Goal: Entertainment & Leisure: Consume media (video, audio)

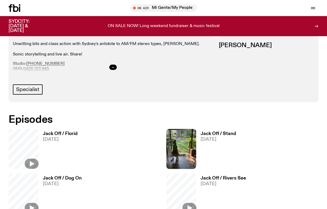
scroll to position [241, 0]
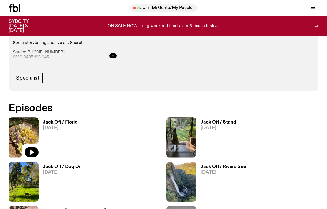
click at [23, 134] on img at bounding box center [24, 137] width 30 height 40
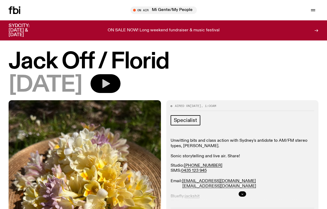
click at [111, 81] on icon "button" at bounding box center [105, 83] width 11 height 11
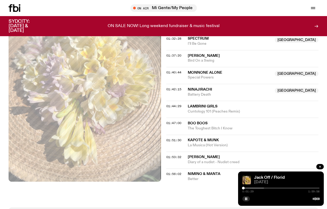
scroll to position [514, 0]
click at [247, 188] on div at bounding box center [225, 187] width 77 height 1
drag, startPoint x: 248, startPoint y: 187, endPoint x: 245, endPoint y: 187, distance: 3.7
click at [245, 187] on div at bounding box center [244, 188] width 3 height 3
click at [247, 187] on div at bounding box center [246, 188] width 3 height 3
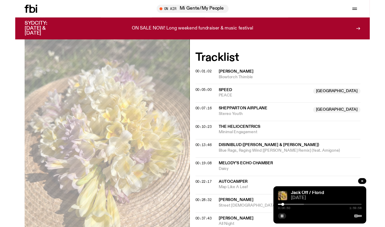
scroll to position [183, 0]
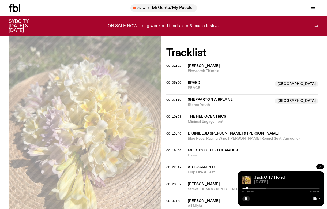
click at [249, 188] on div "0:06:55 1:59:58" at bounding box center [280, 189] width 77 height 6
click at [248, 188] on div at bounding box center [247, 188] width 3 height 3
click at [249, 188] on div at bounding box center [229, 187] width 77 height 1
click at [252, 188] on div at bounding box center [230, 187] width 77 height 1
click at [254, 188] on div at bounding box center [232, 187] width 77 height 1
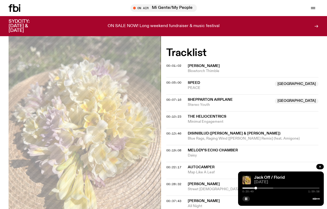
click at [256, 187] on div at bounding box center [255, 188] width 3 height 3
click at [258, 187] on div at bounding box center [237, 187] width 77 height 1
click at [261, 188] on div at bounding box center [238, 187] width 77 height 1
click at [263, 188] on div at bounding box center [241, 187] width 77 height 1
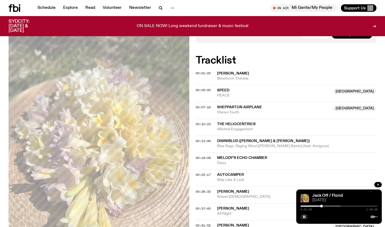
click at [320, 205] on div at bounding box center [283, 205] width 77 height 1
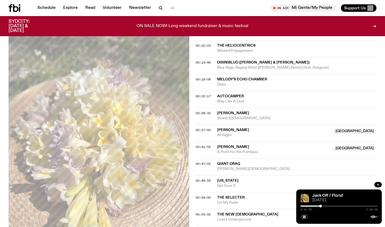
scroll to position [262, 0]
click at [323, 207] on div "0:31:16 1:59:58" at bounding box center [339, 207] width 77 height 6
click at [324, 206] on div at bounding box center [339, 205] width 77 height 1
click at [323, 206] on div at bounding box center [323, 205] width 3 height 3
click at [325, 206] on div at bounding box center [305, 205] width 77 height 1
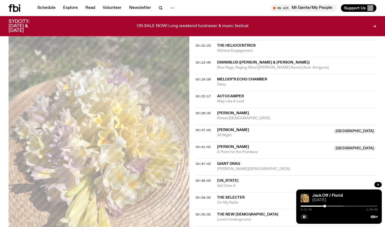
click at [327, 205] on div at bounding box center [305, 205] width 77 height 1
click at [327, 205] on div at bounding box center [307, 205] width 77 height 1
click at [327, 205] on div at bounding box center [309, 205] width 77 height 1
click at [327, 206] on div at bounding box center [311, 205] width 77 height 1
click at [327, 206] on div at bounding box center [294, 205] width 77 height 1
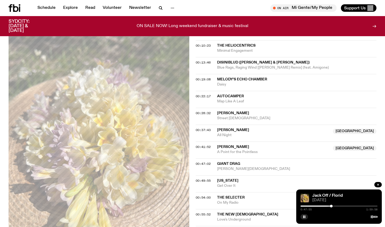
click at [327, 205] on div at bounding box center [293, 205] width 77 height 1
click at [327, 205] on div at bounding box center [339, 205] width 77 height 1
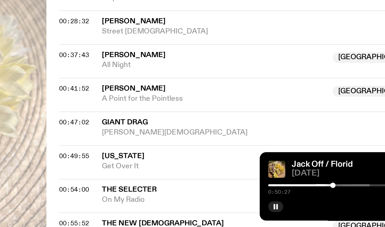
click at [256, 205] on div at bounding box center [294, 205] width 77 height 1
click at [327, 204] on div at bounding box center [330, 205] width 3 height 3
click at [327, 204] on div at bounding box center [331, 205] width 3 height 3
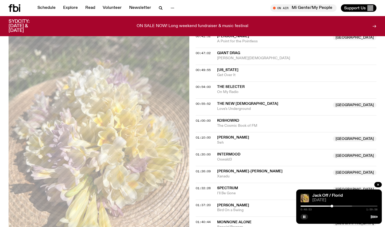
scroll to position [372, 0]
click at [327, 205] on div at bounding box center [314, 205] width 77 height 1
click at [327, 205] on div at bounding box center [335, 205] width 3 height 3
click at [327, 206] on div at bounding box center [339, 205] width 77 height 1
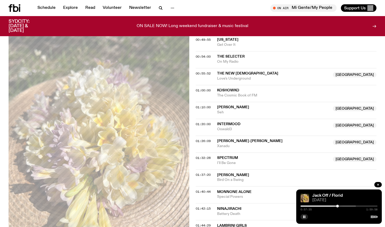
scroll to position [403, 0]
click at [327, 205] on div at bounding box center [317, 205] width 77 height 1
click at [327, 205] on div at bounding box center [339, 205] width 3 height 3
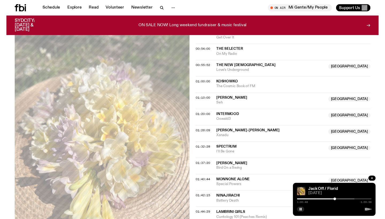
scroll to position [408, 0]
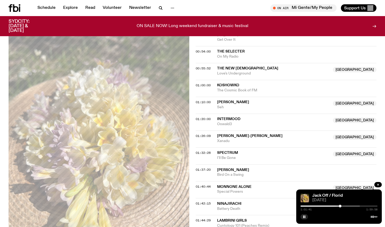
click at [327, 206] on div at bounding box center [321, 205] width 77 height 1
click at [327, 205] on div at bounding box center [342, 205] width 3 height 3
click at [327, 206] on div at bounding box center [325, 205] width 77 height 1
click at [327, 205] on div at bounding box center [327, 205] width 77 height 1
click at [327, 205] on div at bounding box center [310, 205] width 77 height 1
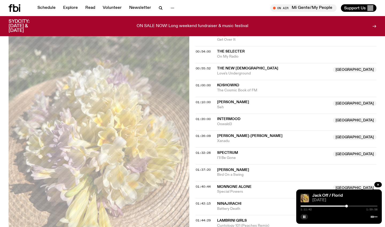
click at [327, 205] on div at bounding box center [347, 205] width 3 height 3
click at [327, 206] on div at bounding box center [329, 205] width 77 height 1
click at [327, 205] on div at bounding box center [349, 205] width 3 height 3
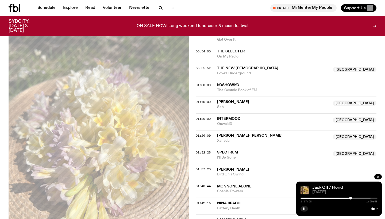
click at [327, 199] on div at bounding box center [332, 198] width 77 height 1
click at [327, 198] on div at bounding box center [332, 198] width 77 height 1
click at [327, 198] on div at bounding box center [336, 198] width 77 height 1
click at [327, 198] on div at bounding box center [338, 198] width 77 height 1
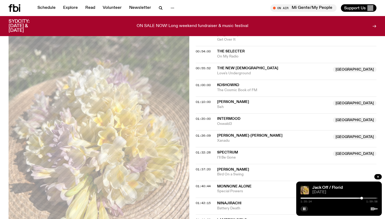
click at [327, 198] on div at bounding box center [338, 198] width 77 height 1
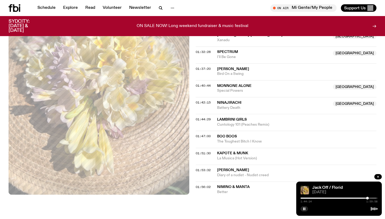
scroll to position [510, 0]
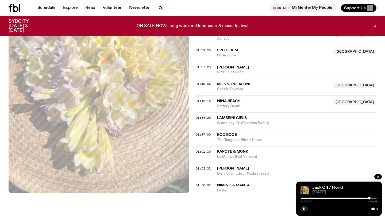
click at [327, 199] on div at bounding box center [369, 198] width 3 height 3
click at [327, 198] on div at bounding box center [338, 198] width 77 height 1
click at [327, 198] on div at bounding box center [374, 198] width 3 height 3
click at [327, 175] on button "button" at bounding box center [378, 176] width 7 height 5
